Goal: Check status: Check status

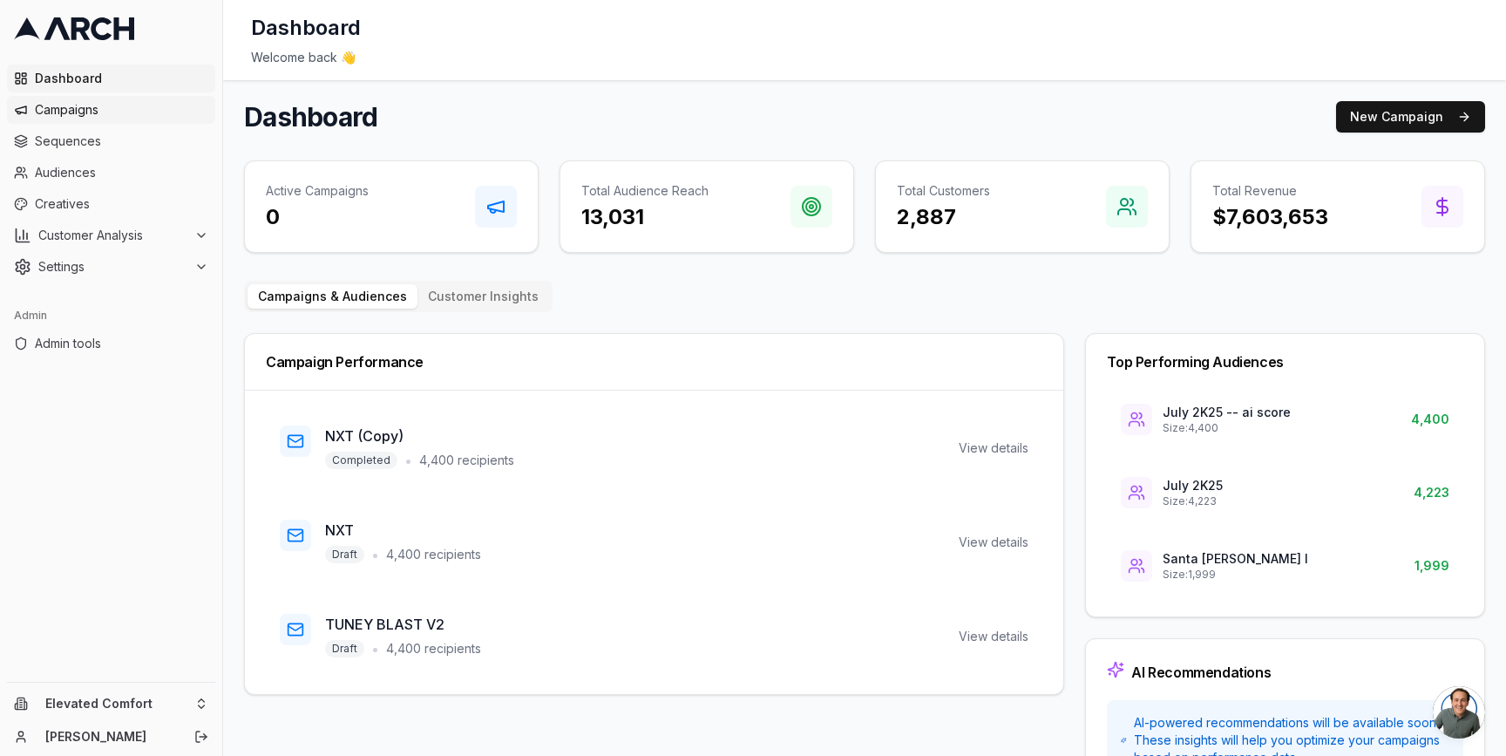
click at [136, 113] on span "Campaigns" at bounding box center [121, 109] width 173 height 17
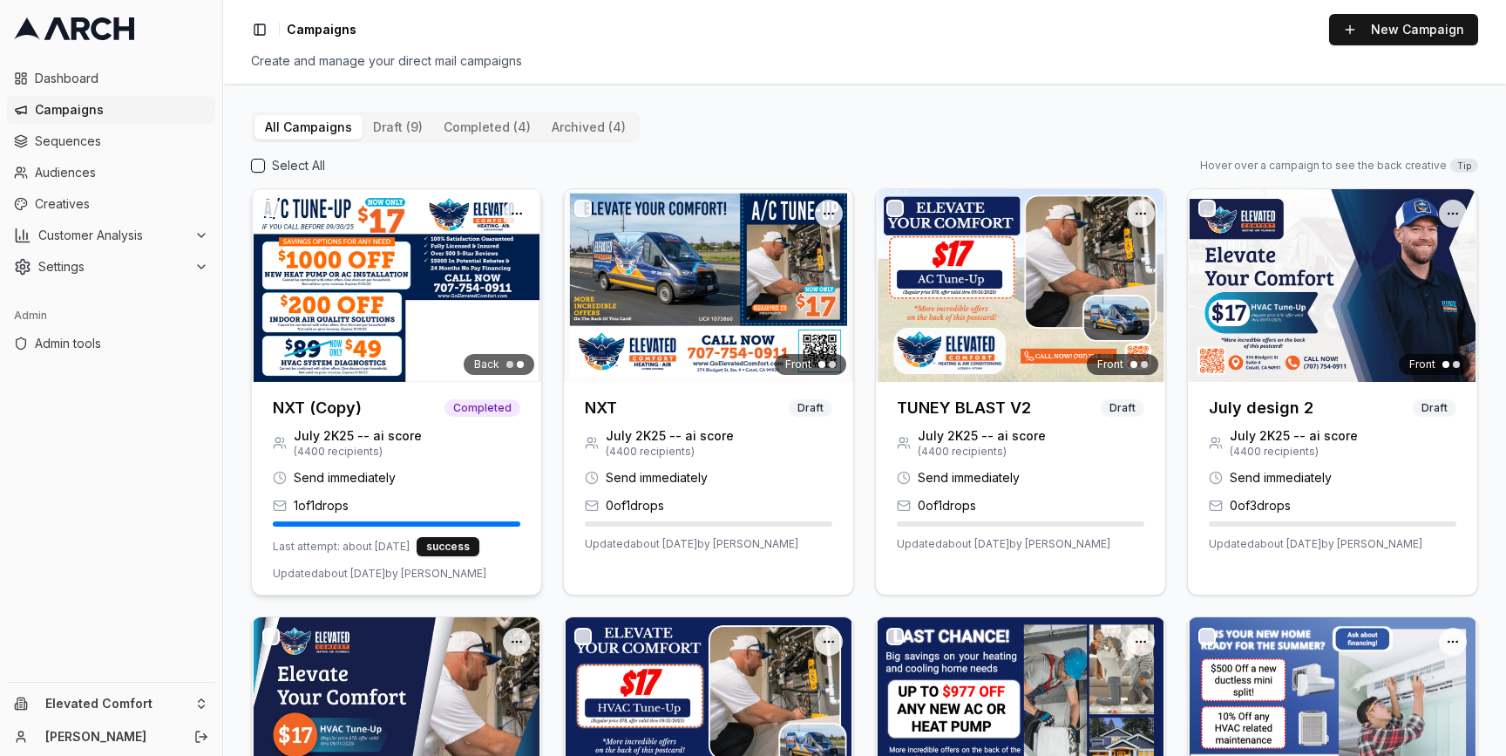
click at [337, 302] on img at bounding box center [396, 285] width 289 height 193
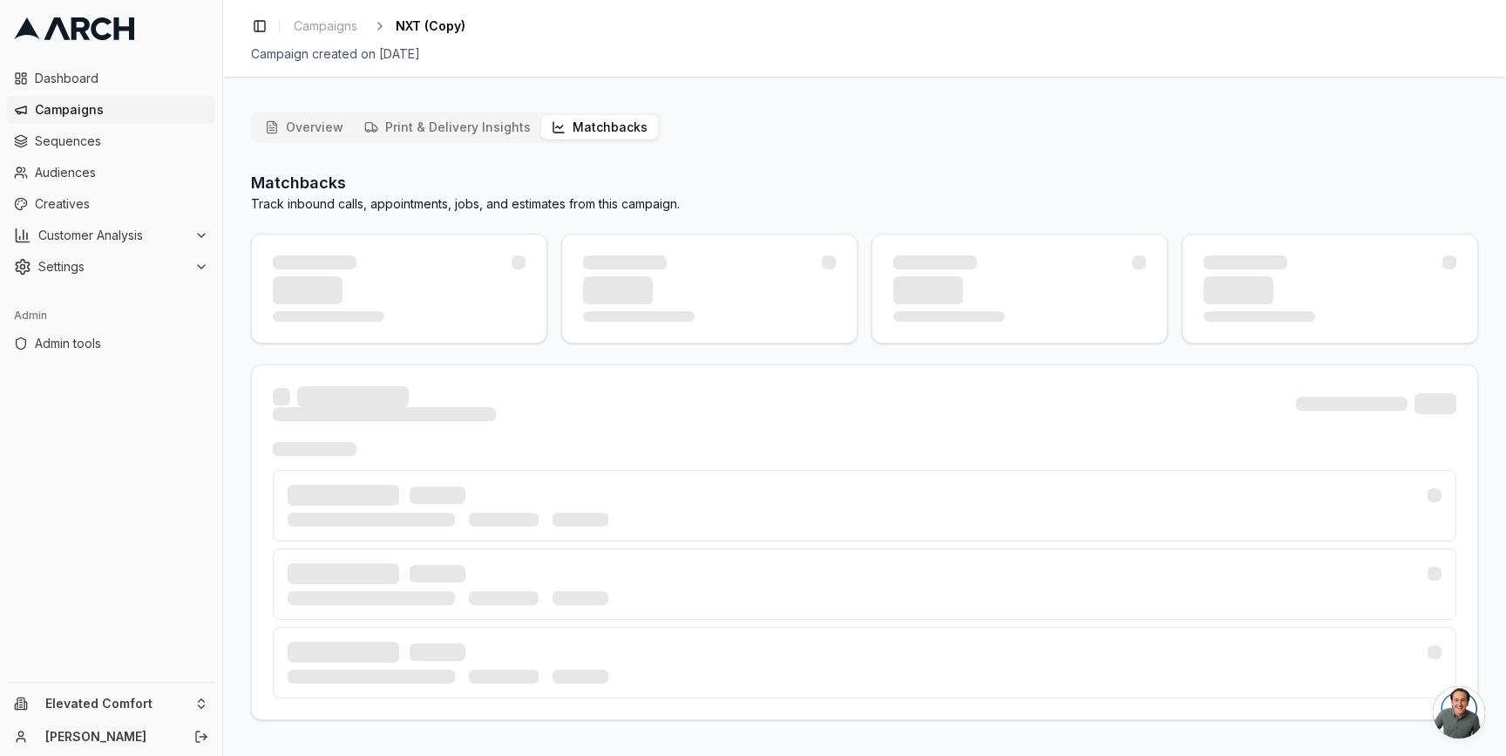
click at [580, 132] on button "Matchbacks" at bounding box center [599, 127] width 117 height 24
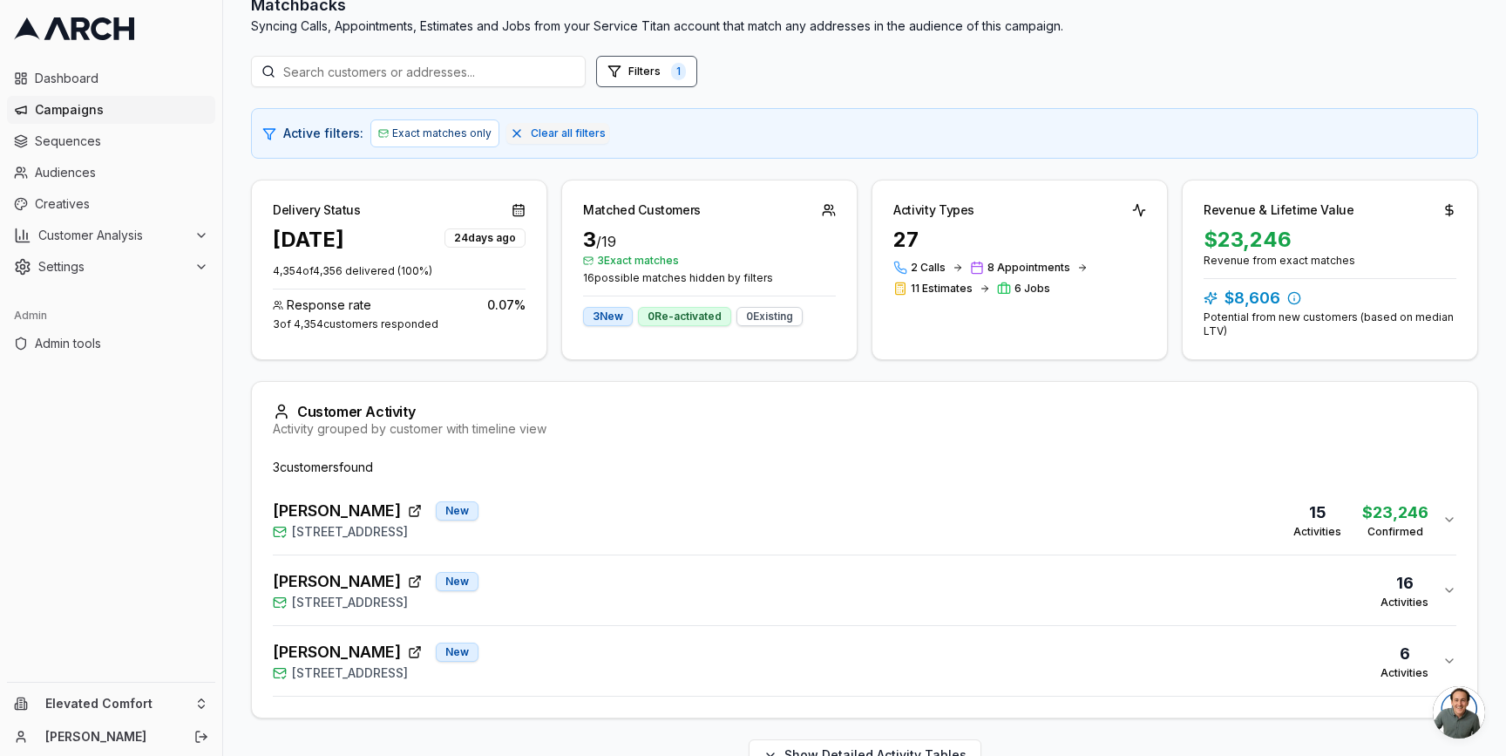
scroll to position [220, 0]
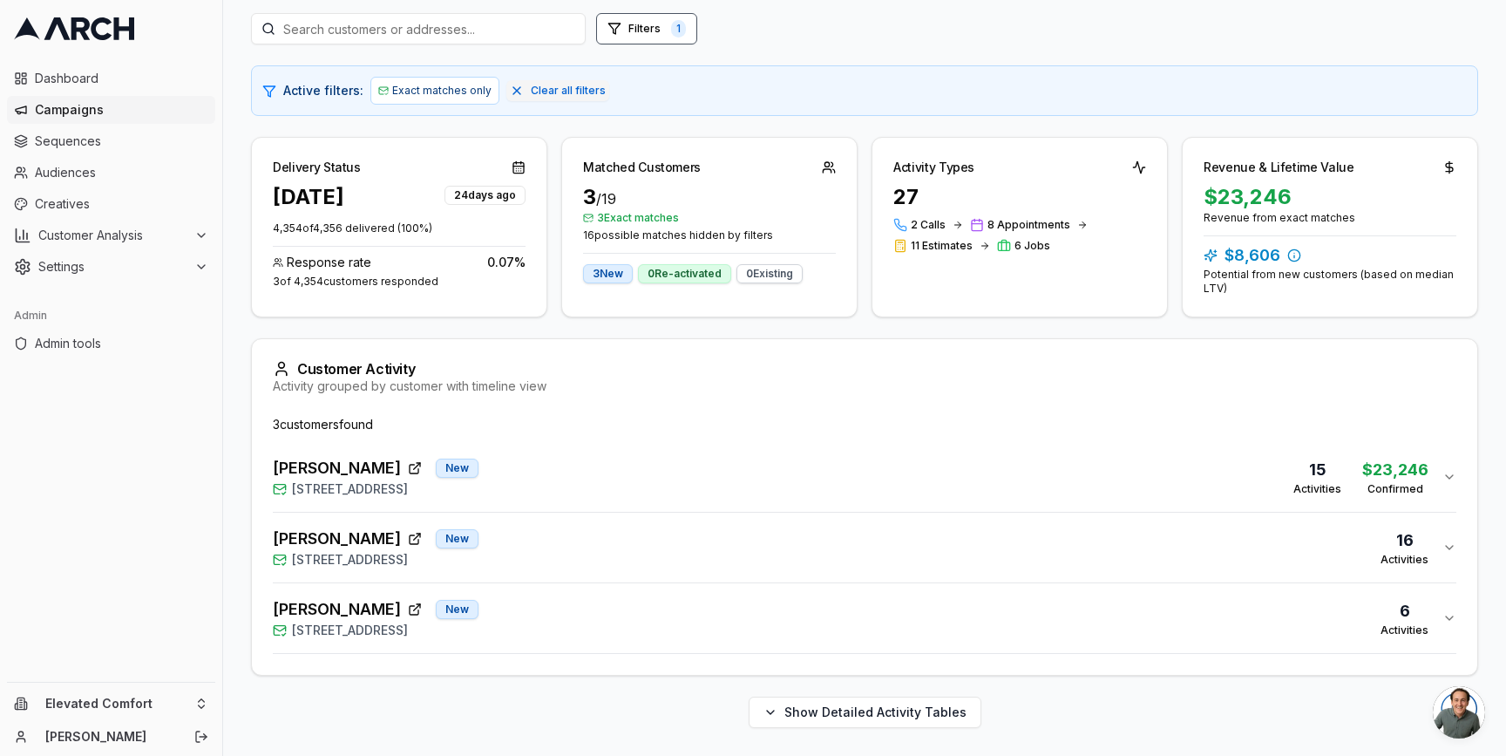
click at [588, 535] on div "PAUL SYDELL New 50 De Ford Drive, San Rafael, CA 94903 16 Activities" at bounding box center [858, 547] width 1170 height 42
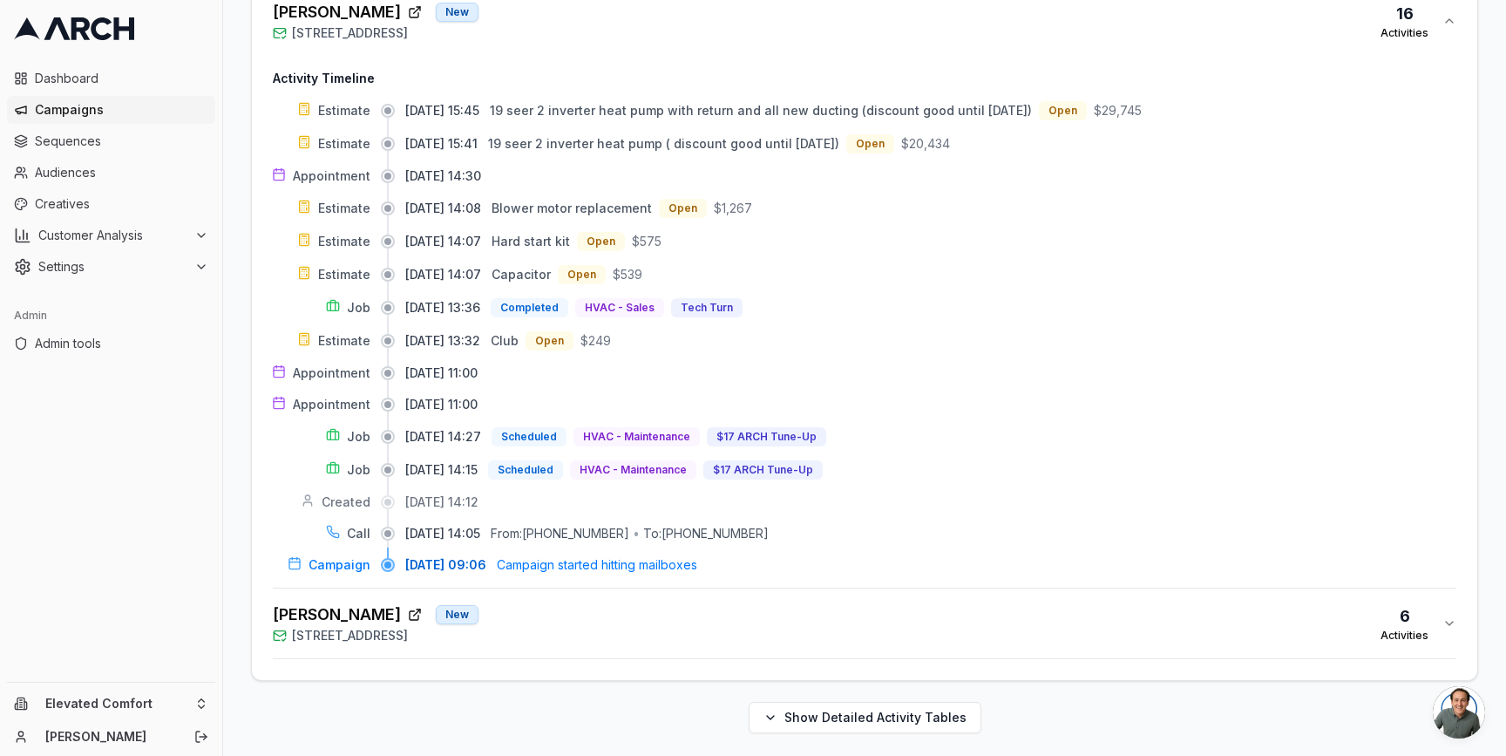
scroll to position [752, 0]
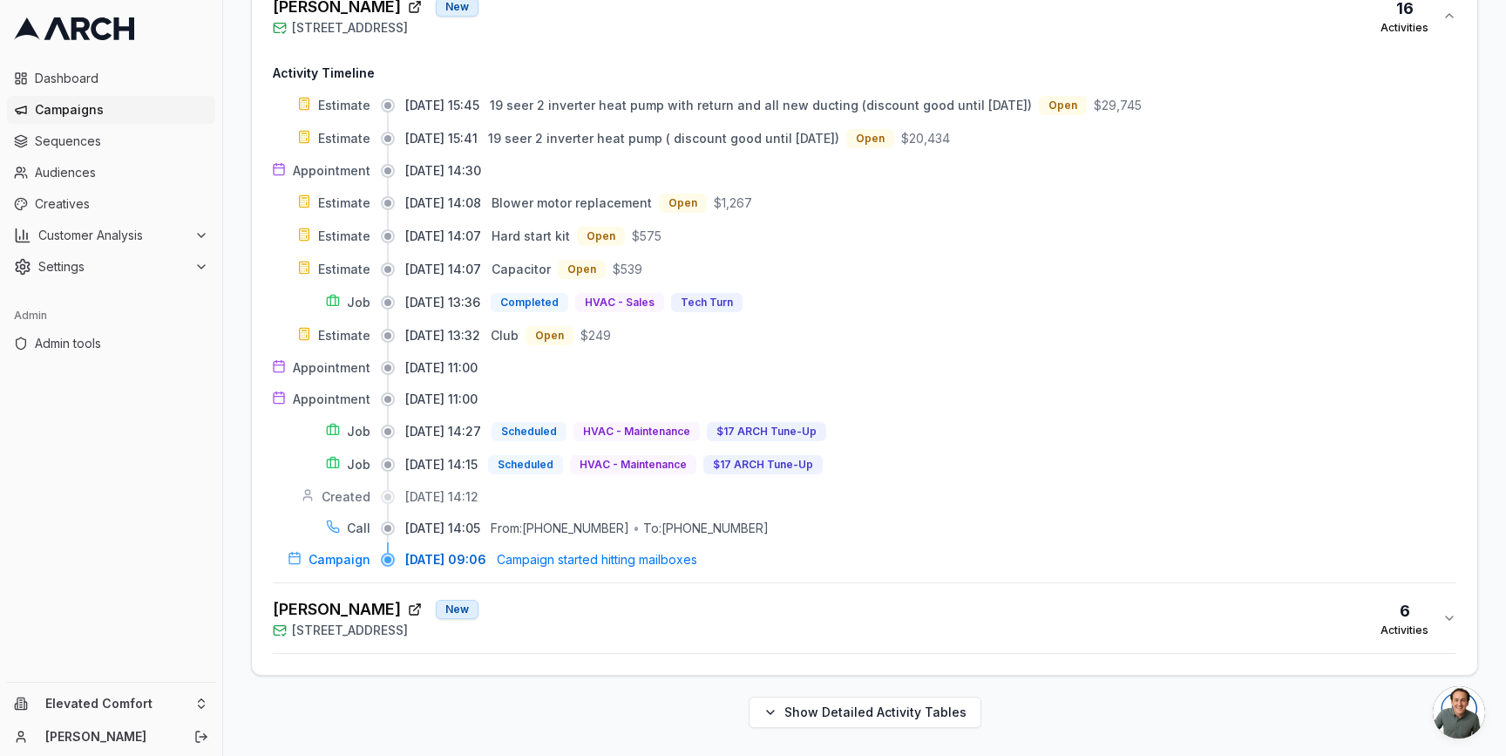
click at [610, 634] on div "Janey Moganam New 12 Glengreen St, Santa Rosa, CA 95409 6 Activities" at bounding box center [858, 618] width 1170 height 42
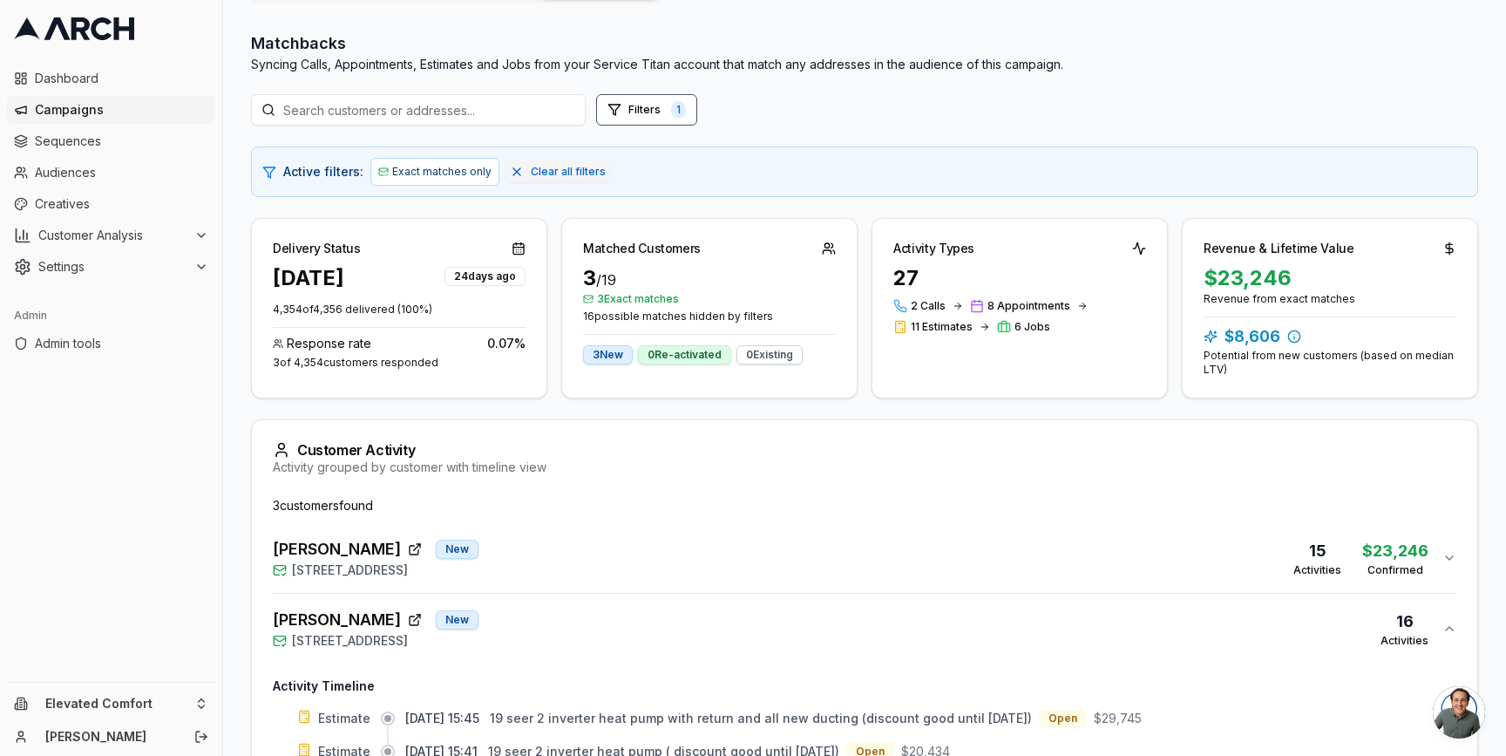
scroll to position [0, 0]
